Goal: Task Accomplishment & Management: Complete application form

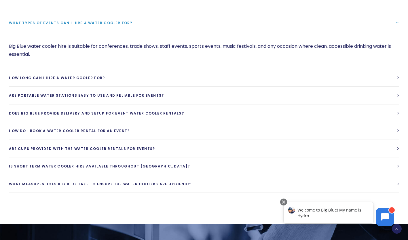
scroll to position [540, 0]
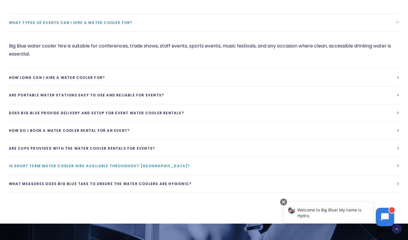
click at [396, 170] on link "Is short term water cooler hire available throughout [GEOGRAPHIC_DATA]?" at bounding box center [204, 166] width 391 height 18
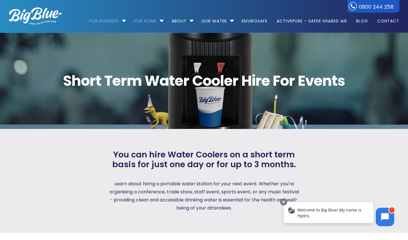
scroll to position [0, 0]
click at [232, 21] on li "Our Water Our Water – h2o in all its glory Filtered Water Solutions" at bounding box center [217, 18] width 39 height 33
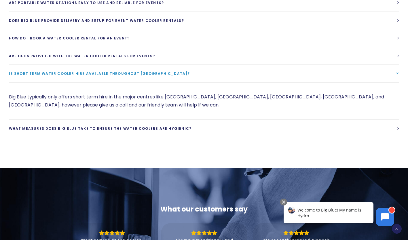
scroll to position [595, 0]
click at [380, 220] on button at bounding box center [385, 216] width 18 height 18
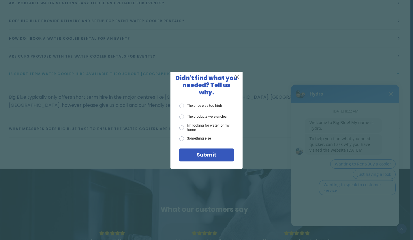
click at [236, 81] on span "X" at bounding box center [236, 76] width 5 height 7
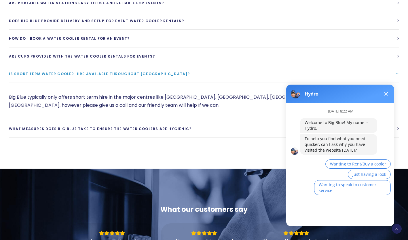
click at [328, 208] on div "[DATE] 8:22 AM Welcome to Big Blue! My name is Hydro. To help you find what you…" at bounding box center [342, 162] width 113 height 119
click at [358, 160] on button "Wanting to Rent/Buy a cooler" at bounding box center [358, 164] width 65 height 9
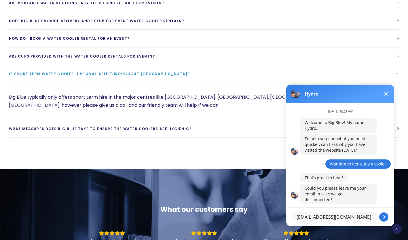
type textarea "[EMAIL_ADDRESS][DOMAIN_NAME]"
click at [384, 217] on button at bounding box center [384, 217] width 9 height 9
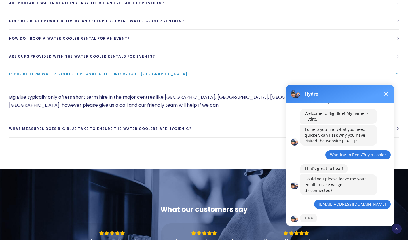
scroll to position [34, 0]
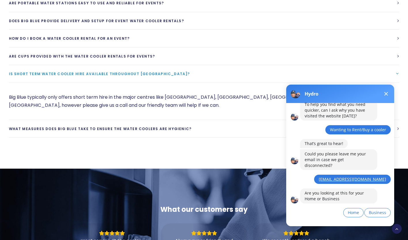
click at [318, 219] on div "[DATE] 8:23 AM Welcome to Big Blue! My name is Hydro. To help you find what you…" at bounding box center [347, 148] width 94 height 159
click at [384, 210] on span "Business" at bounding box center [377, 212] width 17 height 5
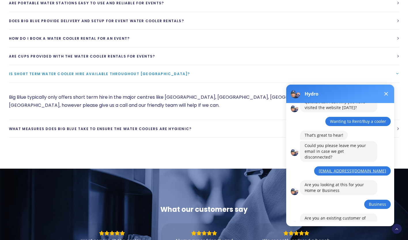
scroll to position [68, 0]
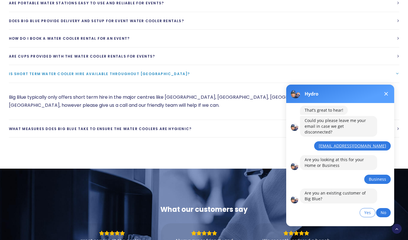
click at [388, 208] on button "No" at bounding box center [383, 212] width 15 height 9
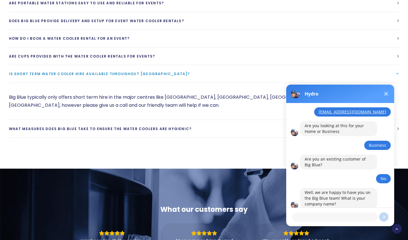
scroll to position [102, 0]
click at [316, 216] on textarea "We are a voluteer" at bounding box center [335, 217] width 86 height 9
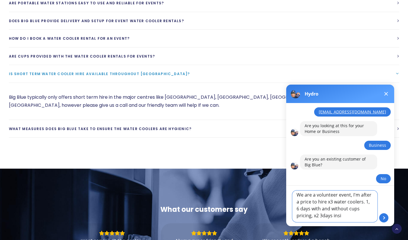
scroll to position [3, 0]
click at [316, 206] on textarea "We are a volunteer event, I'm after a price to hire x3 water coolers. 1, 6 days…" at bounding box center [335, 206] width 86 height 32
click at [322, 220] on textarea "We are a volunteer event, I'm after a price to hire x3 water coolers. x1, 6 day…" at bounding box center [335, 206] width 86 height 32
click at [340, 219] on textarea "We are a volunteer event, I'm after a price to hire x3 water coolers. x1, 6 day…" at bounding box center [335, 206] width 86 height 32
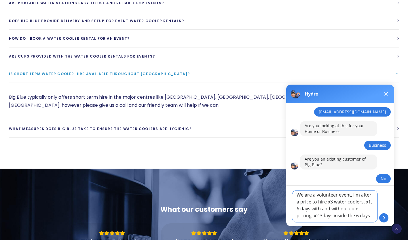
click at [316, 217] on textarea "We are a volunteer event, I'm after a price to hire x3 water coolers. x1, 6 day…" at bounding box center [335, 206] width 86 height 32
click at [345, 221] on textarea "We are a volunteer event, I'm after a price to hire x3 water coolers. x1, 6 day…" at bounding box center [335, 206] width 86 height 32
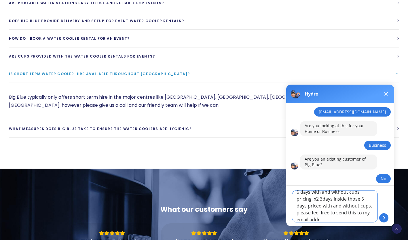
scroll to position [24, 0]
type textarea "We are a volunteer event, I'm after a price to hire x3 water coolers. x1, 6 day…"
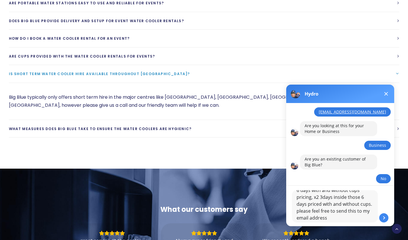
click at [384, 218] on button at bounding box center [384, 218] width 9 height 9
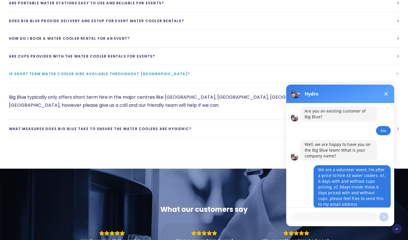
scroll to position [164, 0]
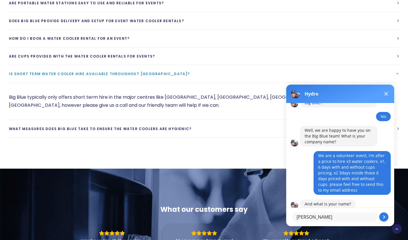
type textarea "[PERSON_NAME]"
click at [384, 217] on button at bounding box center [384, 217] width 9 height 9
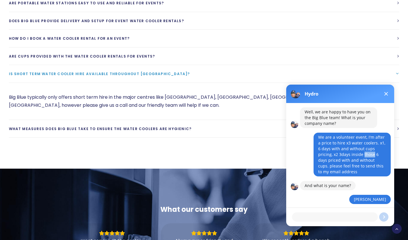
scroll to position [195, 0]
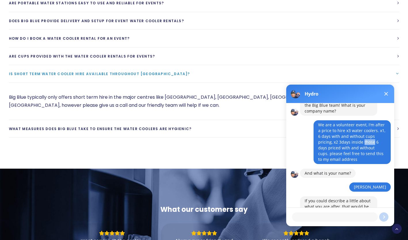
click at [327, 217] on textarea at bounding box center [335, 217] width 86 height 9
click at [337, 218] on textarea "those" at bounding box center [335, 217] width 86 height 9
click at [329, 215] on textarea "those" at bounding box center [335, 217] width 86 height 9
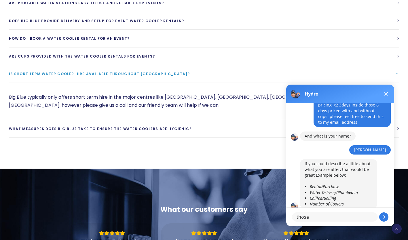
click at [318, 219] on textarea "those" at bounding box center [335, 217] width 86 height 9
type textarea "t"
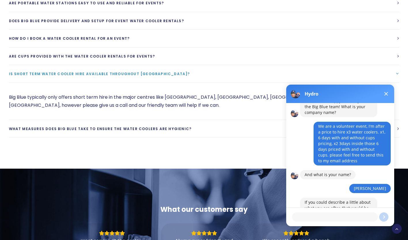
scroll to position [183, 0]
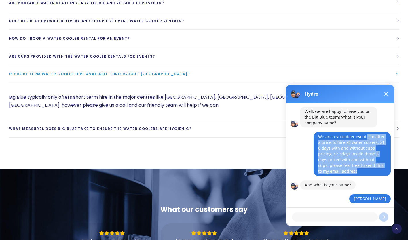
copy div "I'm after a price to hire x3 water coolers. x1, 6 days with and without cups pr…"
click at [330, 216] on textarea at bounding box center [335, 217] width 86 height 9
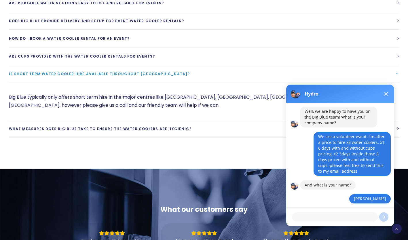
click at [314, 218] on textarea at bounding box center [335, 217] width 86 height 9
click at [311, 218] on textarea at bounding box center [335, 217] width 86 height 9
click at [311, 219] on textarea at bounding box center [335, 217] width 86 height 9
type textarea "I'm after a price to hire x3 water coolers. x1, 6 days with and without cups pr…"
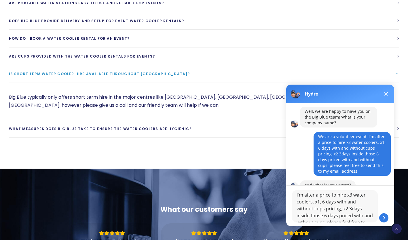
scroll to position [17, 0]
click at [383, 218] on button at bounding box center [384, 218] width 9 height 9
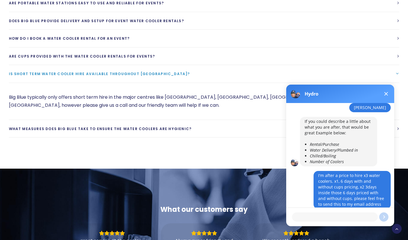
scroll to position [300, 0]
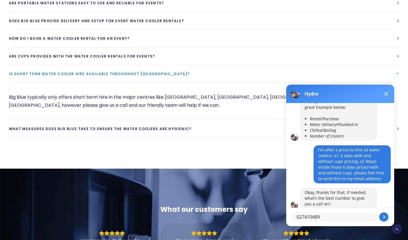
type textarea "0274104893"
click at [384, 217] on button at bounding box center [384, 217] width 9 height 9
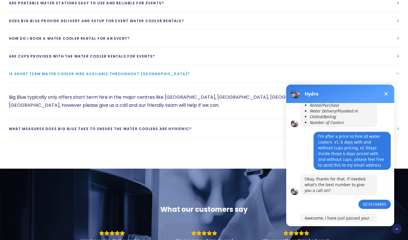
scroll to position [335, 0]
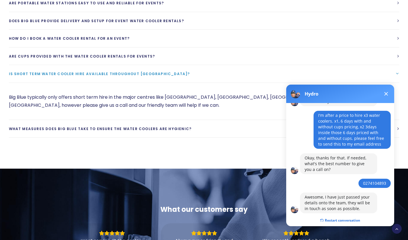
click at [386, 94] on span at bounding box center [387, 94] width 4 height 4
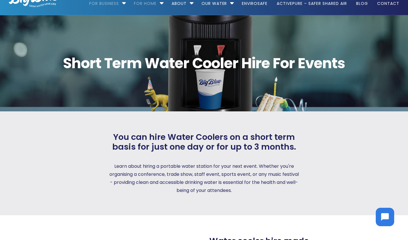
scroll to position [0, 0]
